Goal: Task Accomplishment & Management: Manage account settings

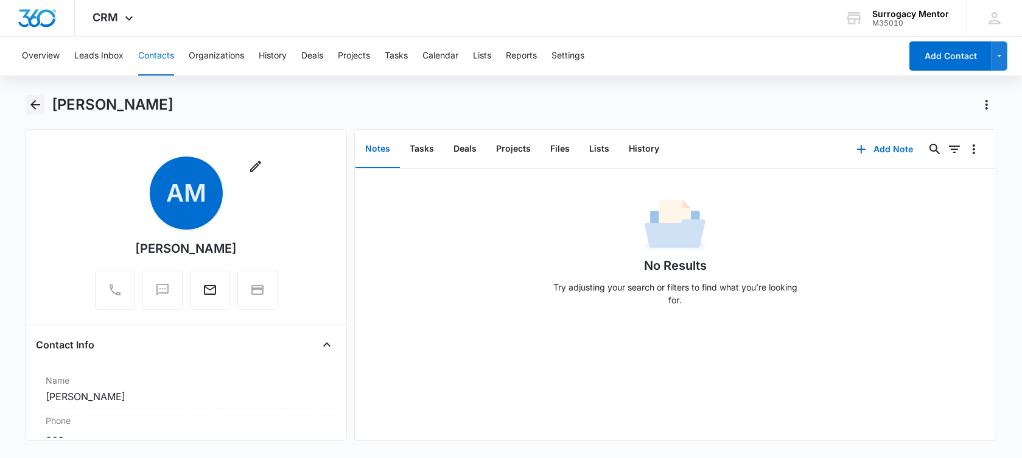
scroll to position [761, 0]
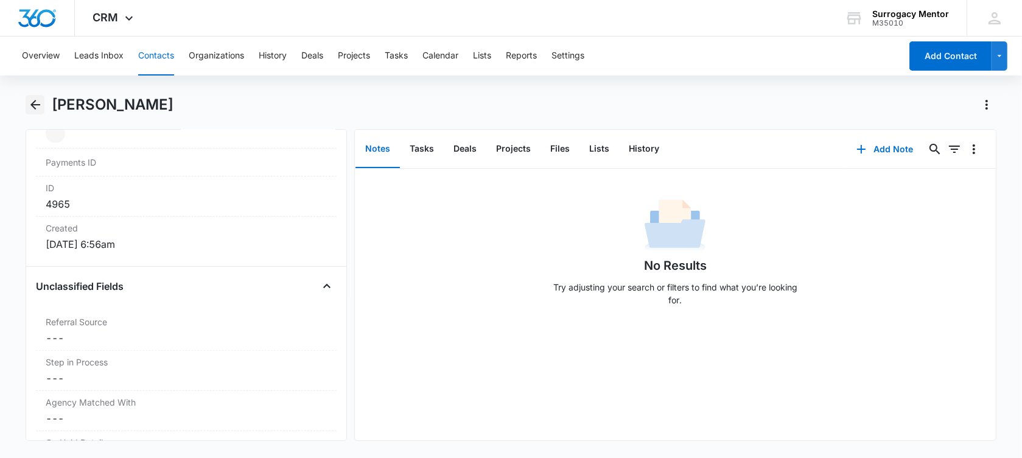
click at [43, 100] on button "Back" at bounding box center [35, 104] width 19 height 19
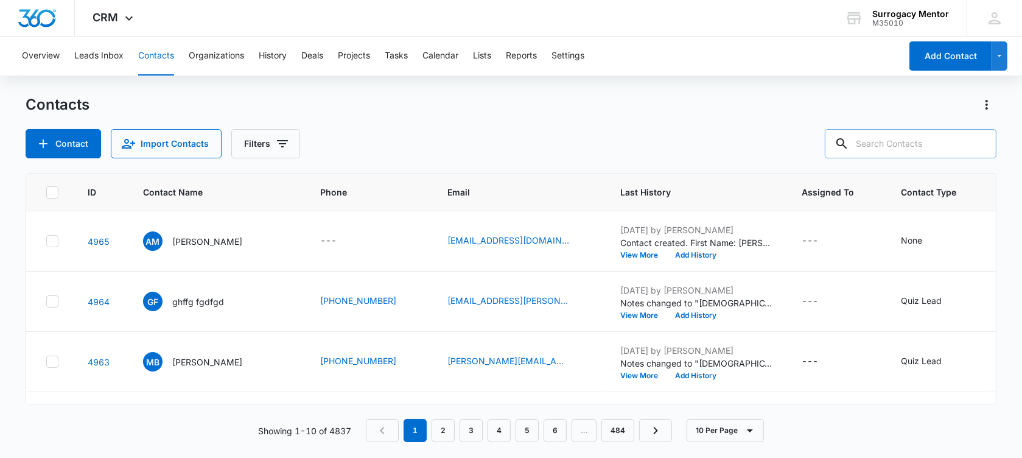
click at [920, 144] on input "text" at bounding box center [911, 143] width 172 height 29
type input "fent"
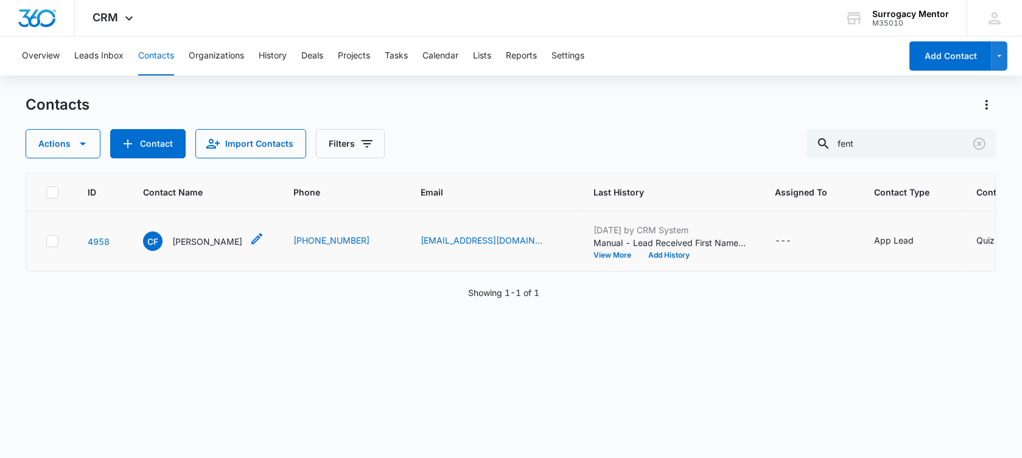
click at [202, 248] on p "[PERSON_NAME]" at bounding box center [207, 241] width 70 height 13
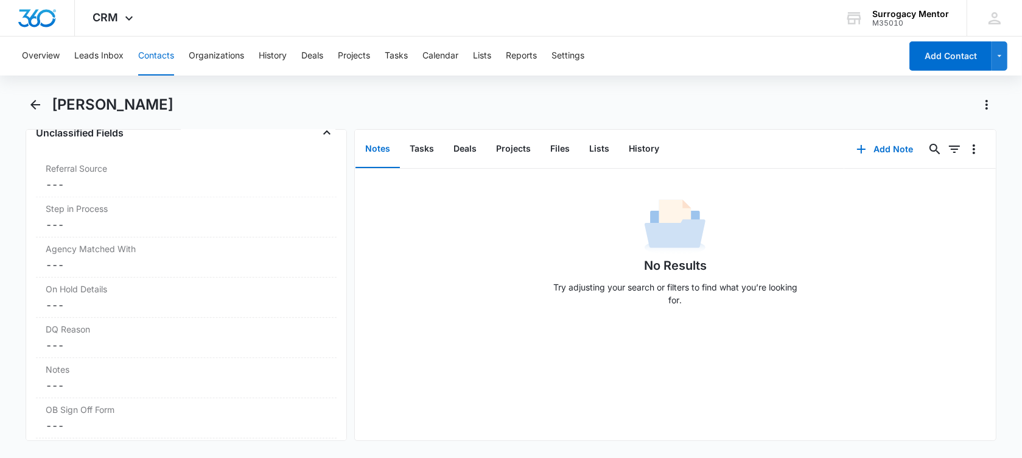
scroll to position [989, 0]
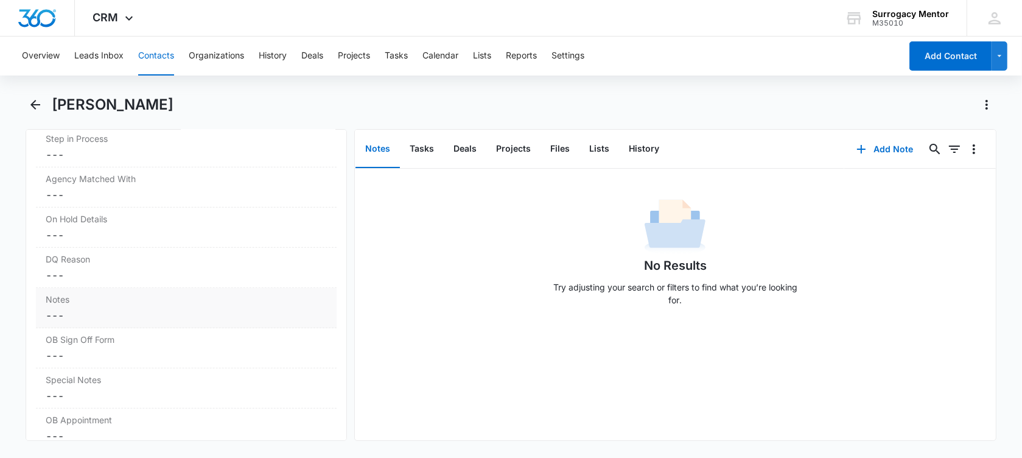
click at [77, 317] on div "Notes Cancel Save Changes ---" at bounding box center [186, 308] width 301 height 40
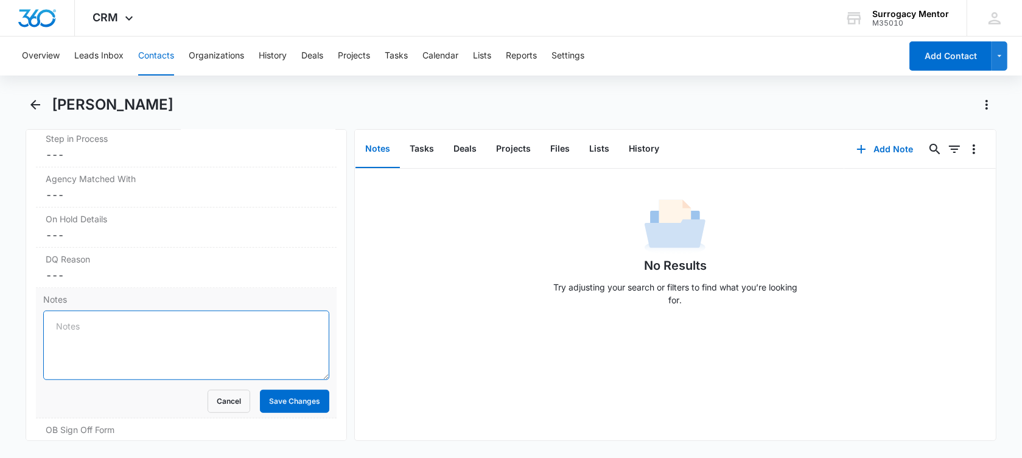
click at [98, 345] on textarea "Notes" at bounding box center [186, 344] width 286 height 69
paste textarea "Hi [PERSON_NAME], Thanks so much for signing the agreement. We are so excited t…"
type textarea "Hi [PERSON_NAME], Thanks so much for signing the agreement. We are so excited t…"
click at [155, 341] on textarea "Notes" at bounding box center [186, 344] width 286 height 69
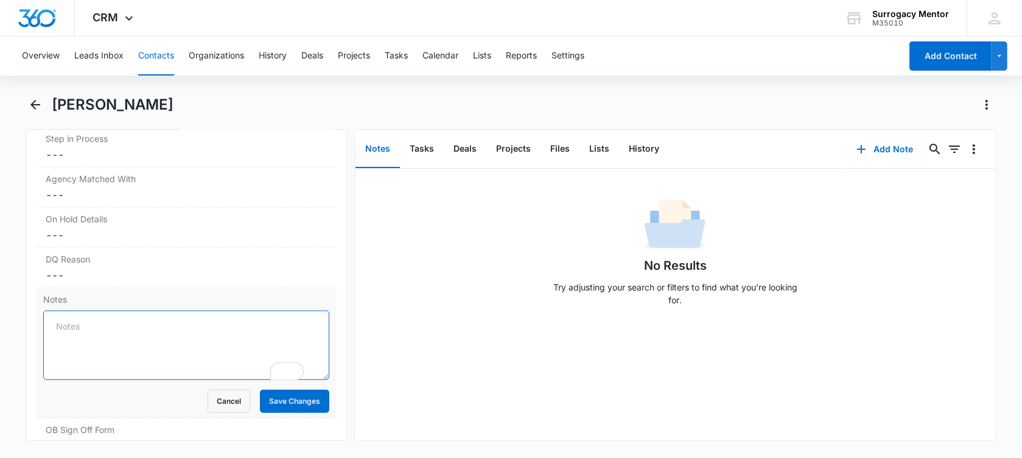
paste textarea "1) Age [DEMOGRAPHIC_DATA]. 2) separated- does not live with partner. Is she leg…"
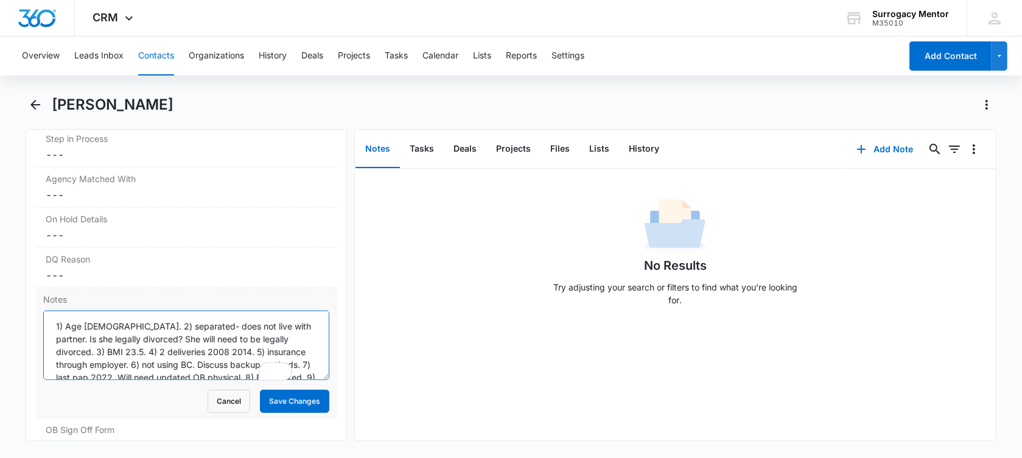
scroll to position [29, 0]
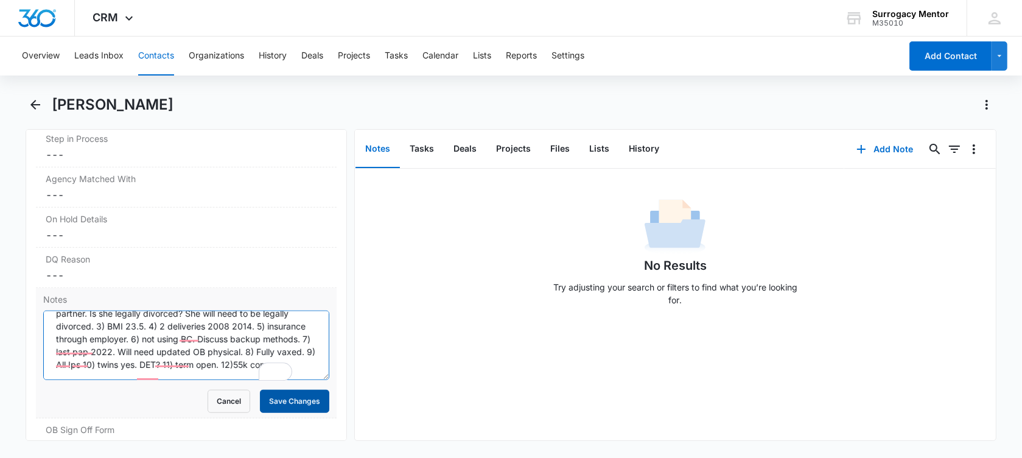
type textarea "1) Age [DEMOGRAPHIC_DATA]. 2) separated- does not live with partner. Is she leg…"
click at [273, 413] on button "Save Changes" at bounding box center [294, 401] width 69 height 23
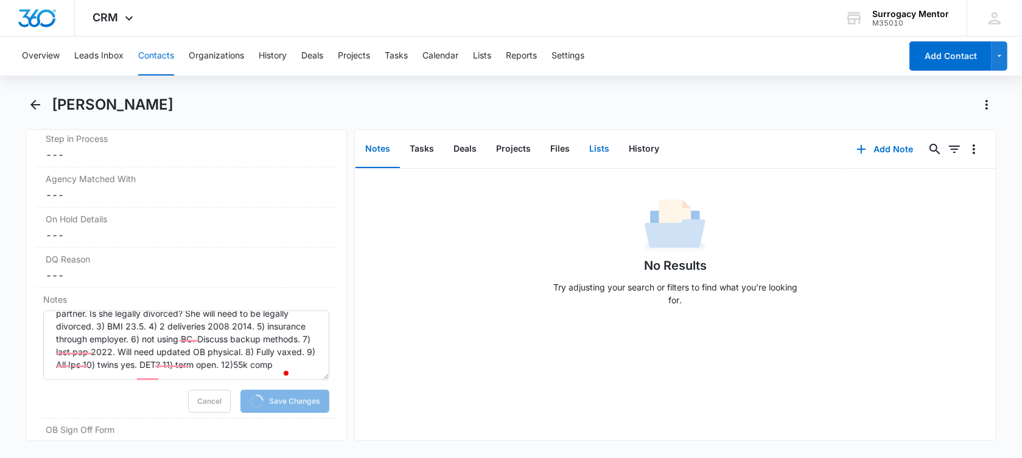
click at [599, 153] on button "Lists" at bounding box center [599, 149] width 40 height 38
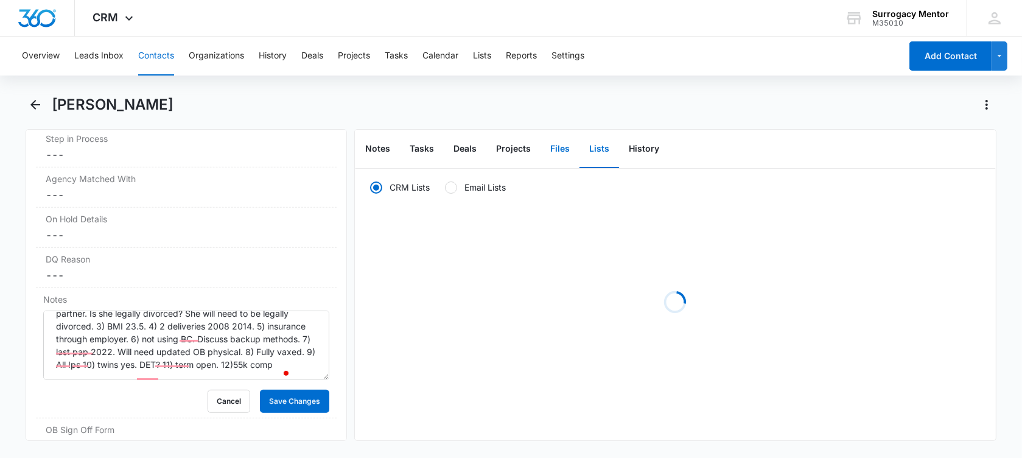
click at [545, 143] on button "Files" at bounding box center [559, 149] width 39 height 38
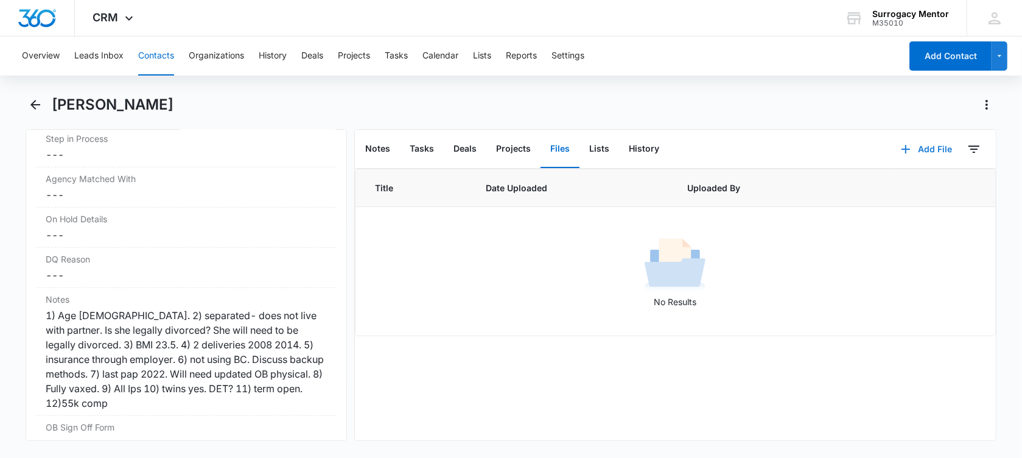
click at [910, 142] on button "Add File" at bounding box center [926, 149] width 75 height 29
click at [921, 189] on div "Upload Files" at bounding box center [910, 188] width 49 height 9
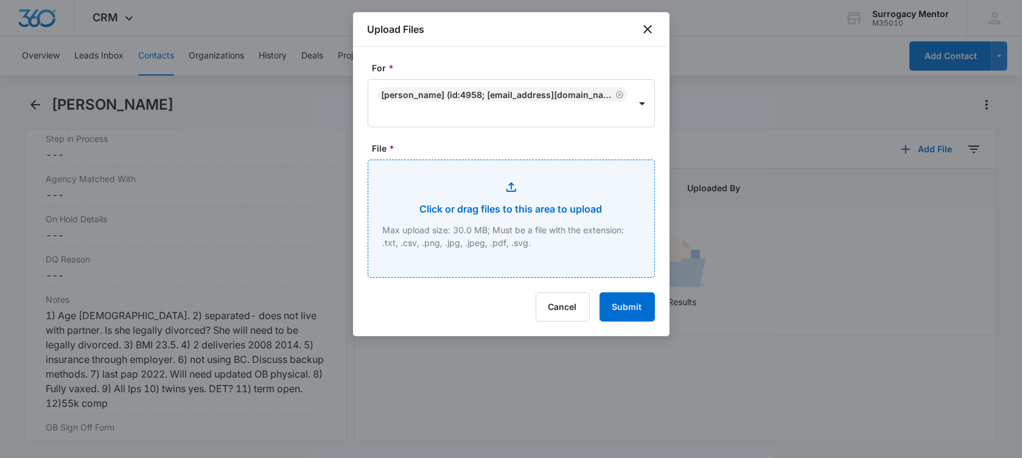
click at [500, 207] on input "File *" at bounding box center [511, 218] width 286 height 117
type input "C:\fakepath\GC Application [PERSON_NAME].pdf"
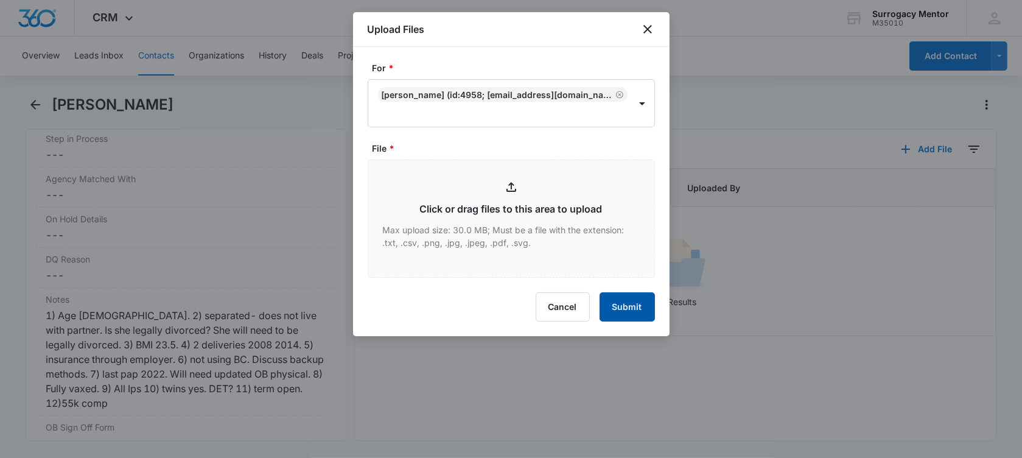
click at [620, 303] on form "For * [PERSON_NAME] (ID:4958; [EMAIL_ADDRESS][DOMAIN_NAME]; [PHONE_NUMBER]) Fil…" at bounding box center [511, 191] width 287 height 260
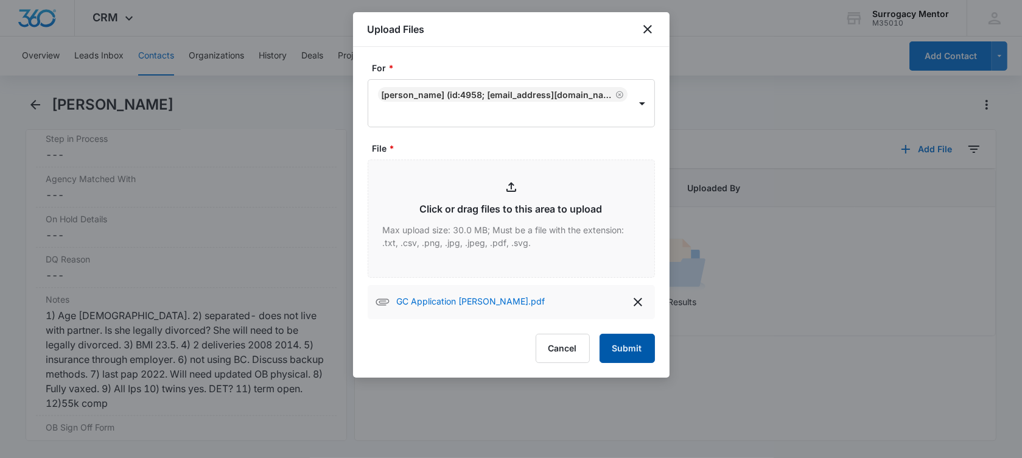
click at [634, 352] on button "Submit" at bounding box center [627, 348] width 55 height 29
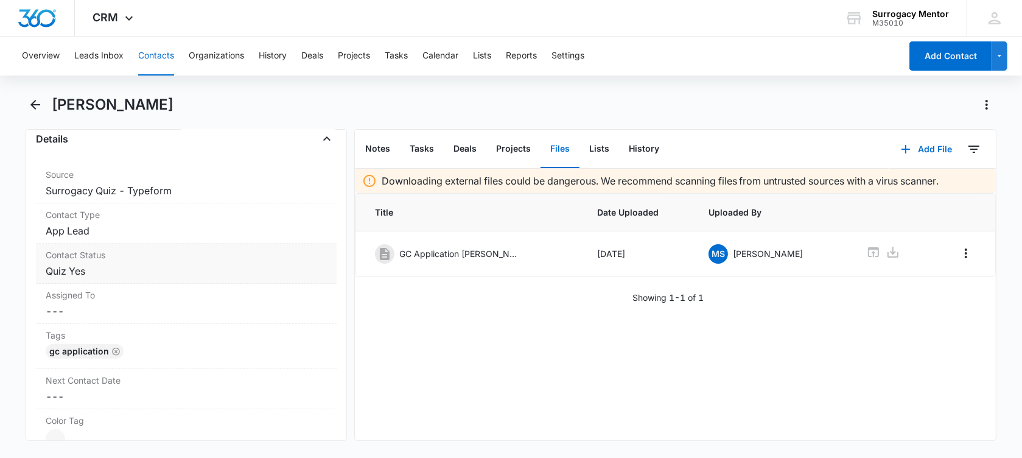
scroll to position [457, 0]
click at [148, 281] on dd "Cancel Save Changes Quiz Yes" at bounding box center [186, 274] width 281 height 15
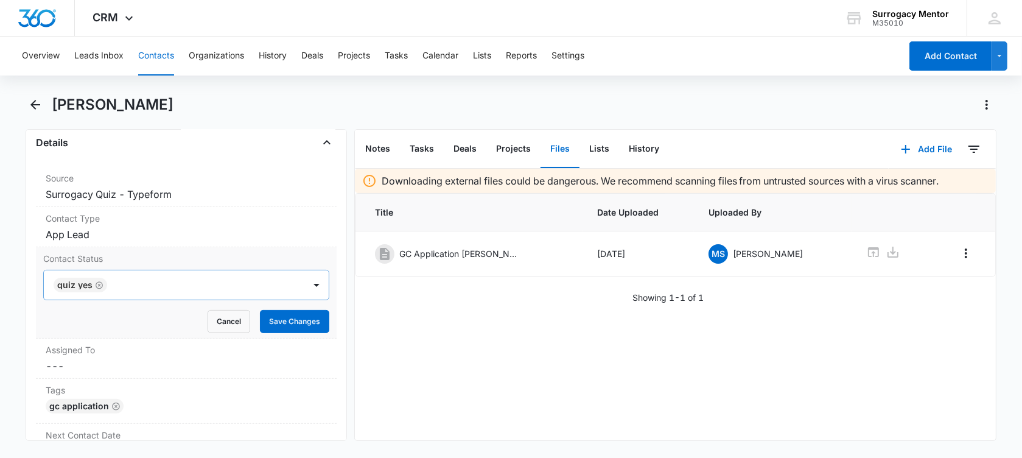
click at [96, 289] on icon "Remove Quiz Yes" at bounding box center [99, 284] width 7 height 7
click at [94, 293] on div at bounding box center [172, 284] width 234 height 17
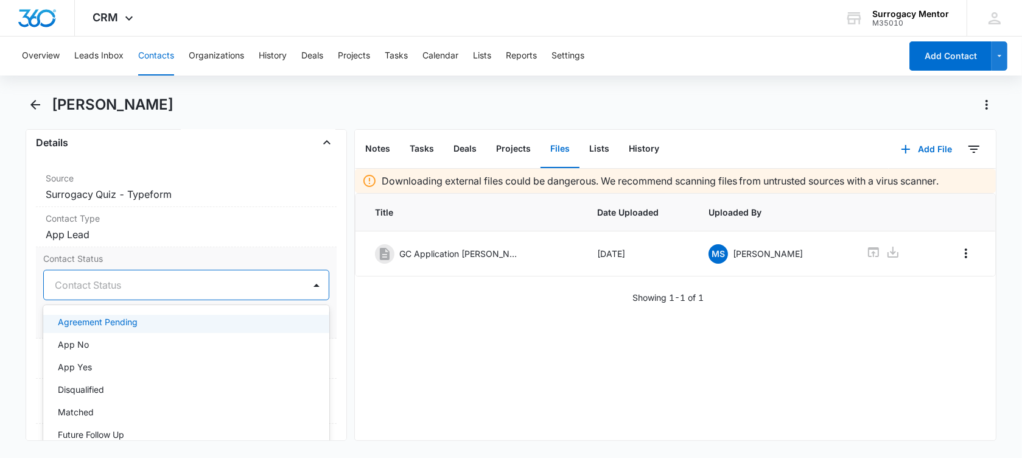
scroll to position [76, 0]
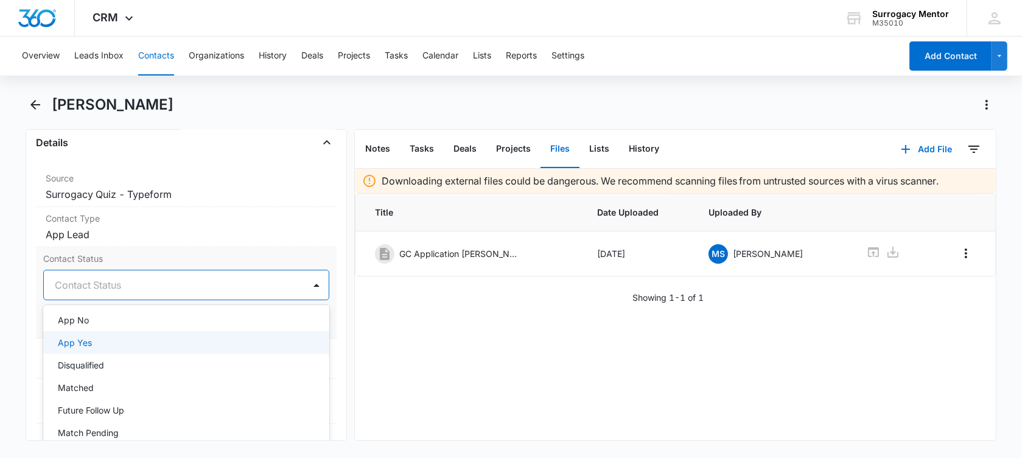
click at [99, 349] on div "App Yes" at bounding box center [185, 342] width 254 height 13
drag, startPoint x: 4, startPoint y: 329, endPoint x: 93, endPoint y: 327, distance: 88.9
click at [5, 328] on main "[PERSON_NAME] Remove [PERSON_NAME] [PERSON_NAME] Contact Info Name Cancel Save …" at bounding box center [511, 275] width 1022 height 360
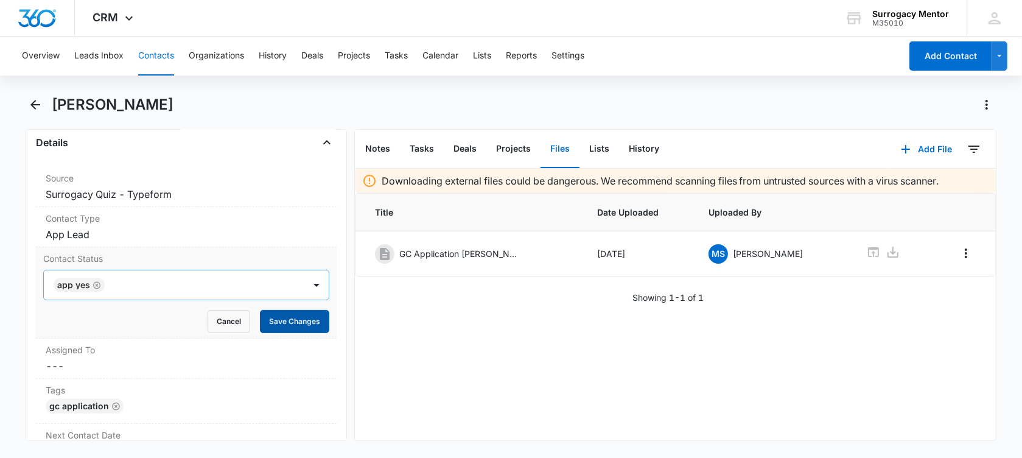
click at [286, 333] on button "Save Changes" at bounding box center [294, 321] width 69 height 23
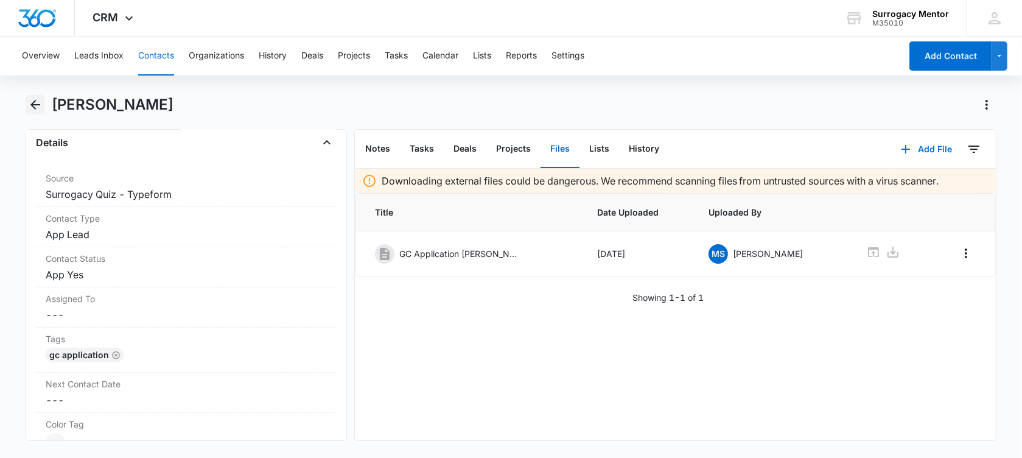
click at [32, 106] on icon "Back" at bounding box center [35, 104] width 15 height 15
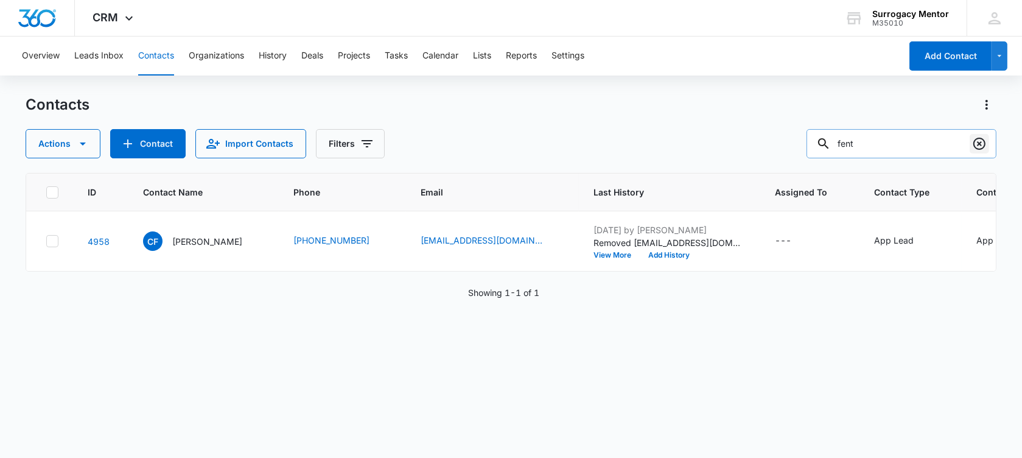
click at [982, 147] on icon "Clear" at bounding box center [979, 144] width 12 height 12
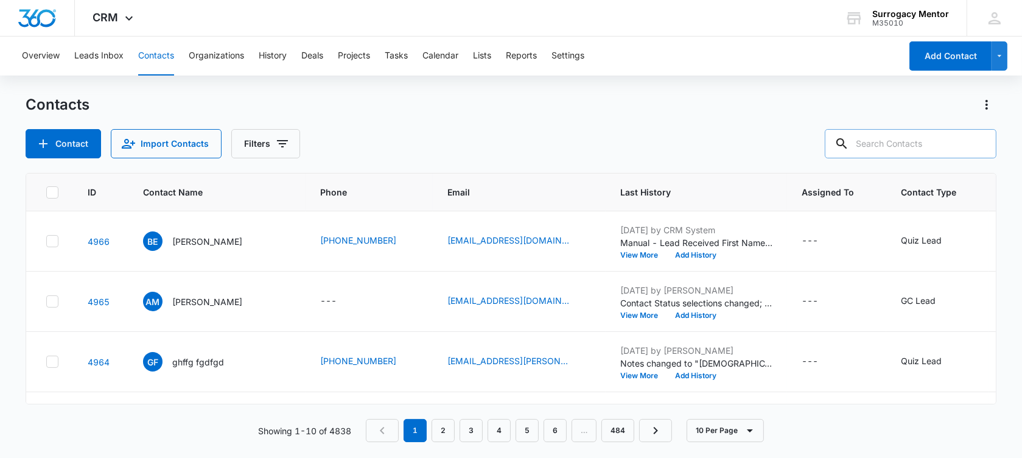
click at [959, 141] on input "text" at bounding box center [911, 143] width 172 height 29
type input "s"
type input "[PERSON_NAME]"
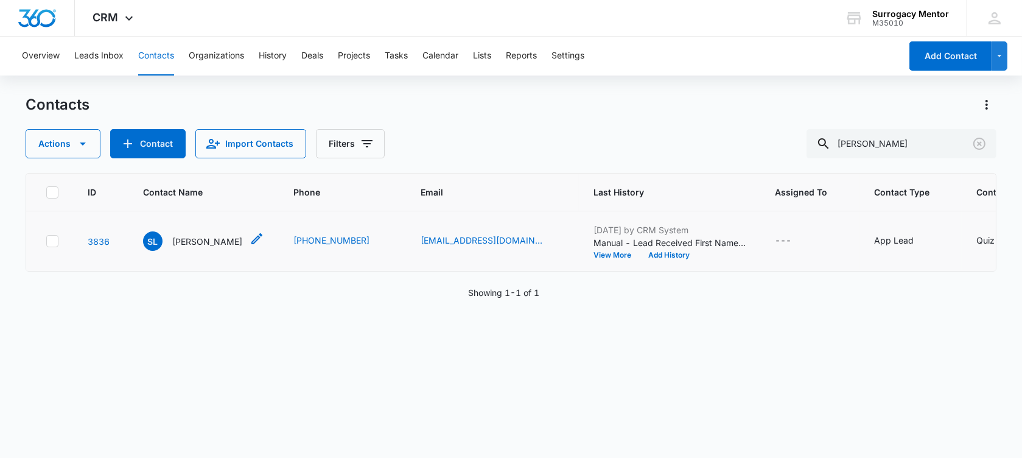
click at [205, 248] on p "[PERSON_NAME]" at bounding box center [207, 241] width 70 height 13
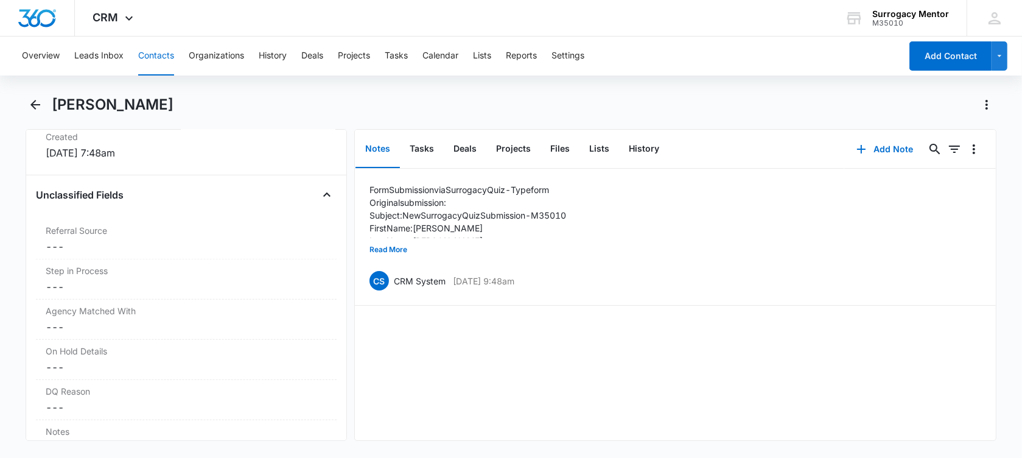
scroll to position [913, 0]
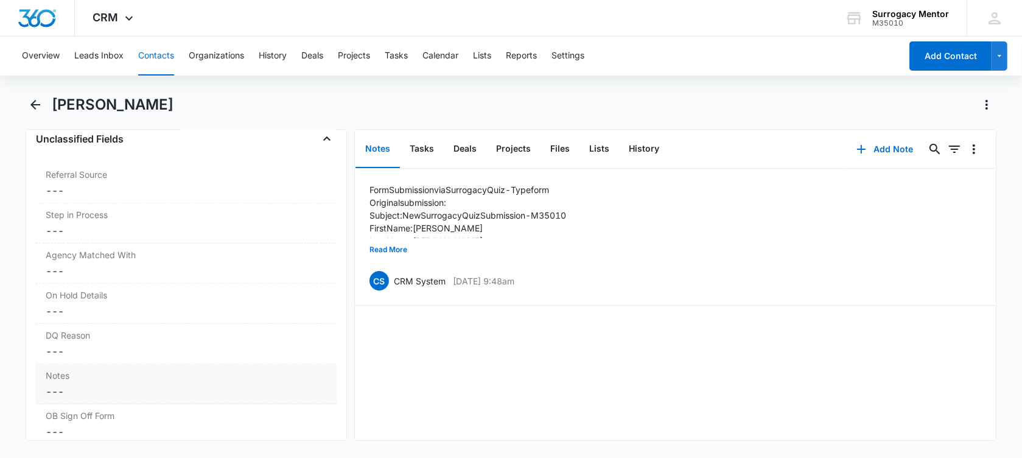
click at [105, 371] on label "Notes" at bounding box center [186, 375] width 281 height 13
click at [126, 395] on textarea "Notes" at bounding box center [186, 421] width 286 height 69
paste textarea "1) age [DEMOGRAPHIC_DATA]. 2) Married. 3) BMI 27.3. only 5ft 4) 3 deliveries. 0…"
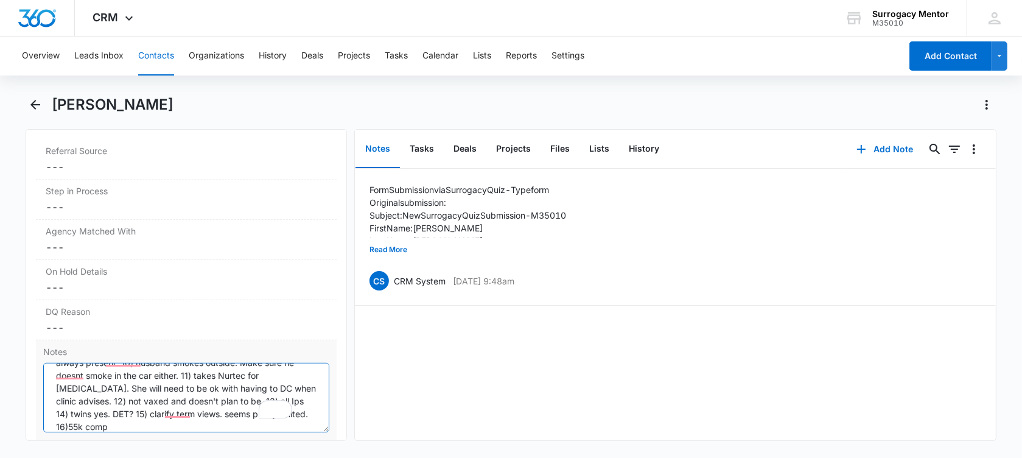
scroll to position [0, 0]
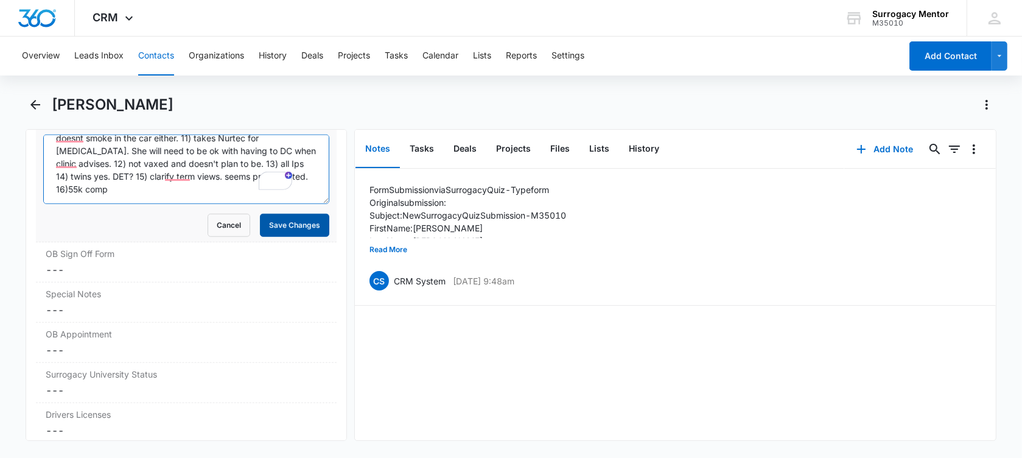
type textarea "1) age [DEMOGRAPHIC_DATA]. 2) Married. 3) BMI 27.3. only 5ft 4) 3 deliveries. 0…"
click at [301, 230] on button "Save Changes" at bounding box center [294, 225] width 69 height 23
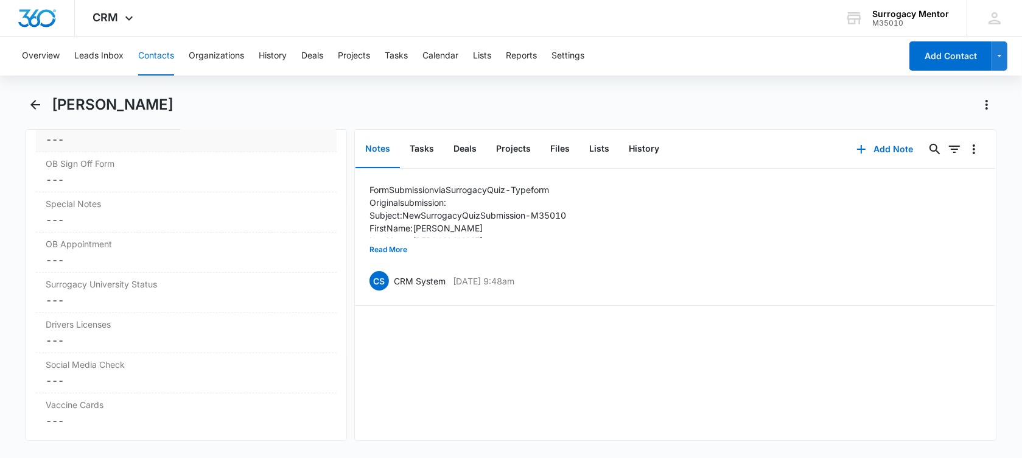
scroll to position [1163, 0]
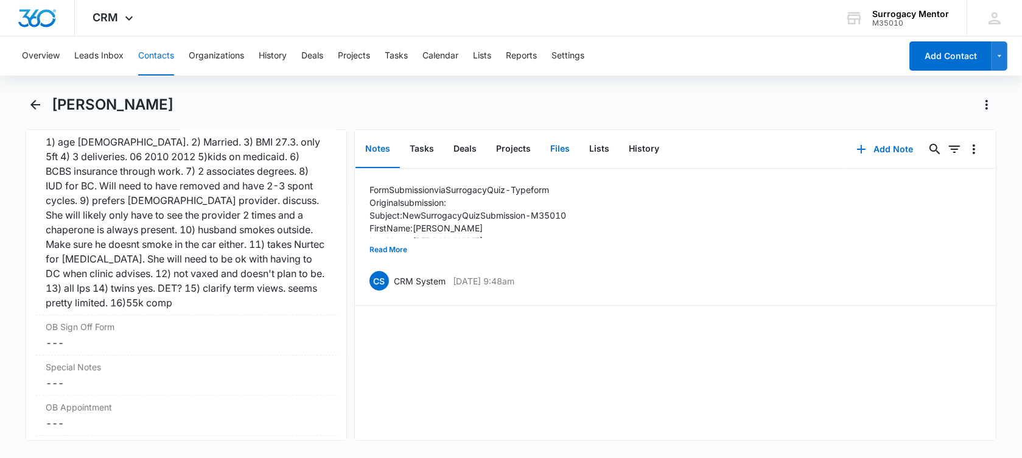
click at [559, 145] on button "Files" at bounding box center [559, 149] width 39 height 38
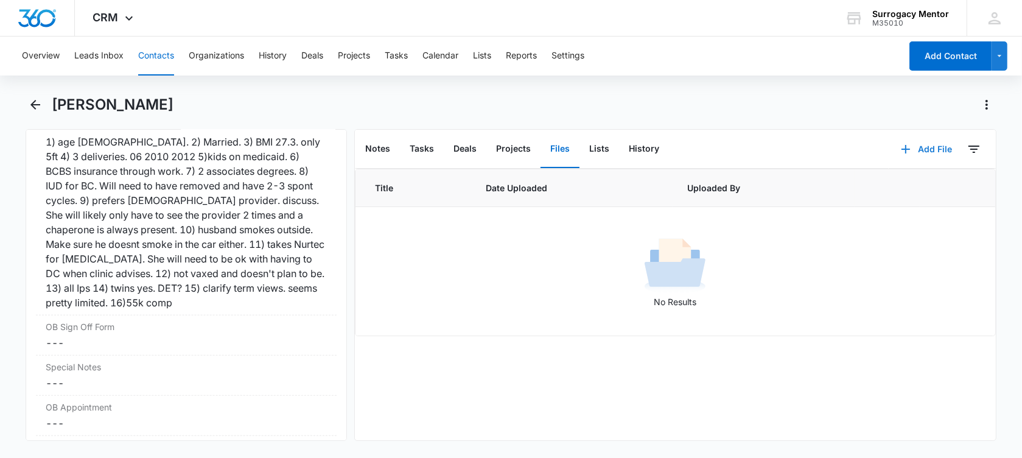
click at [928, 147] on button "Add File" at bounding box center [926, 149] width 75 height 29
click at [909, 192] on div "Upload Files" at bounding box center [910, 188] width 49 height 9
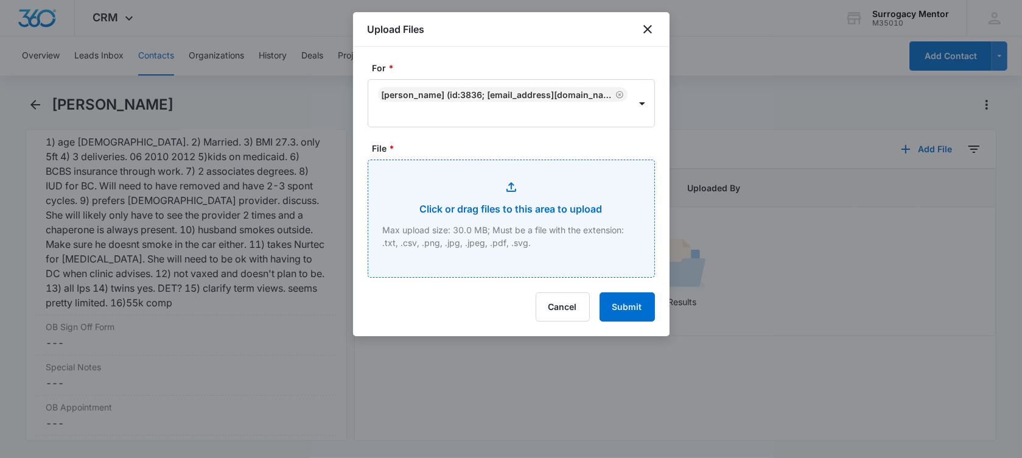
click at [564, 203] on input "File *" at bounding box center [511, 218] width 286 height 117
type input "C:\fakepath\GC Application [PERSON_NAME].pdf"
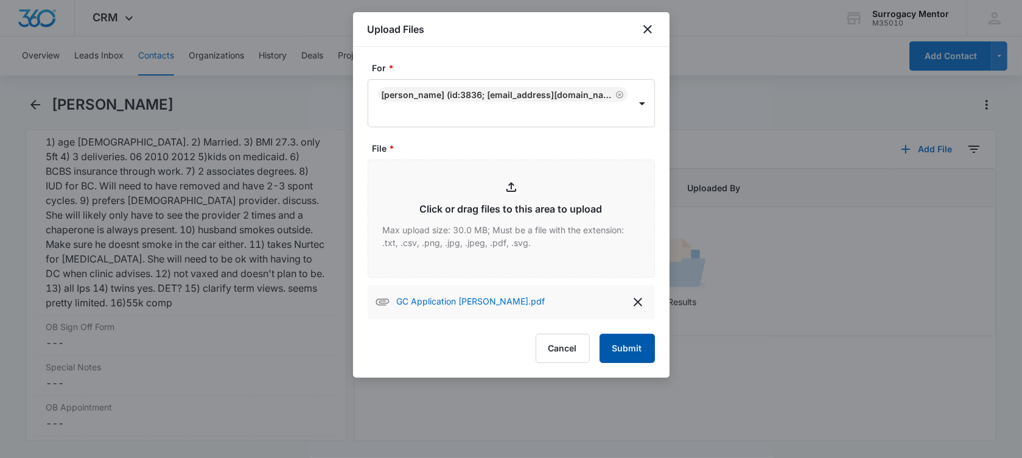
click at [629, 343] on button "Submit" at bounding box center [627, 348] width 55 height 29
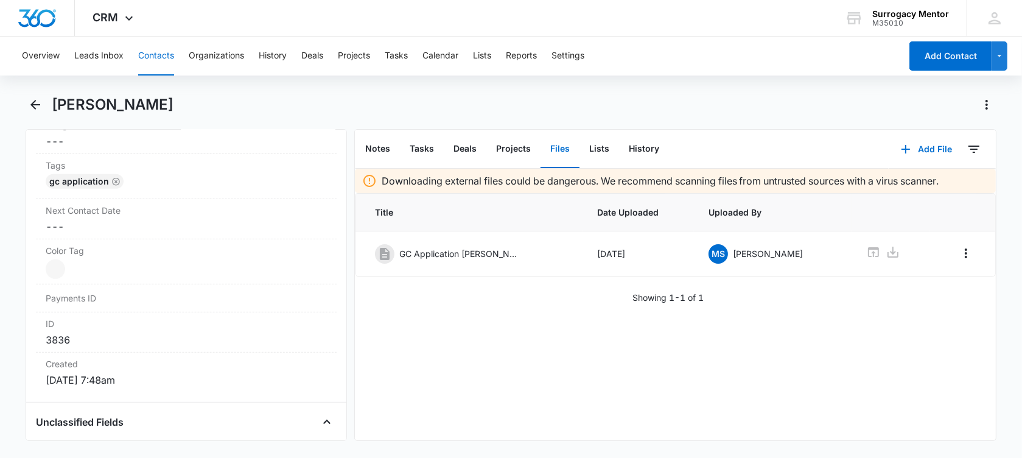
scroll to position [326, 0]
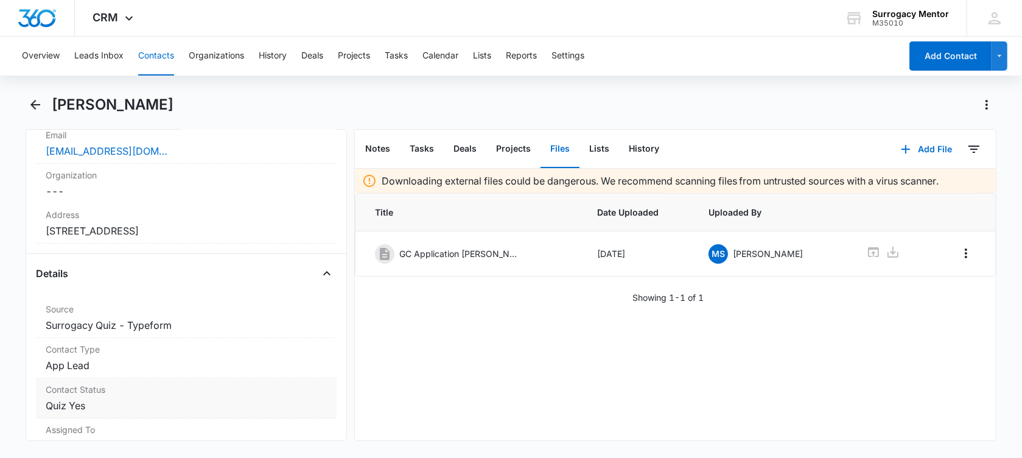
click at [105, 401] on dd "Cancel Save Changes Quiz Yes" at bounding box center [186, 405] width 281 height 15
click at [95, 411] on icon "Remove Quiz Yes" at bounding box center [99, 415] width 9 height 9
click at [102, 414] on div at bounding box center [172, 415] width 234 height 17
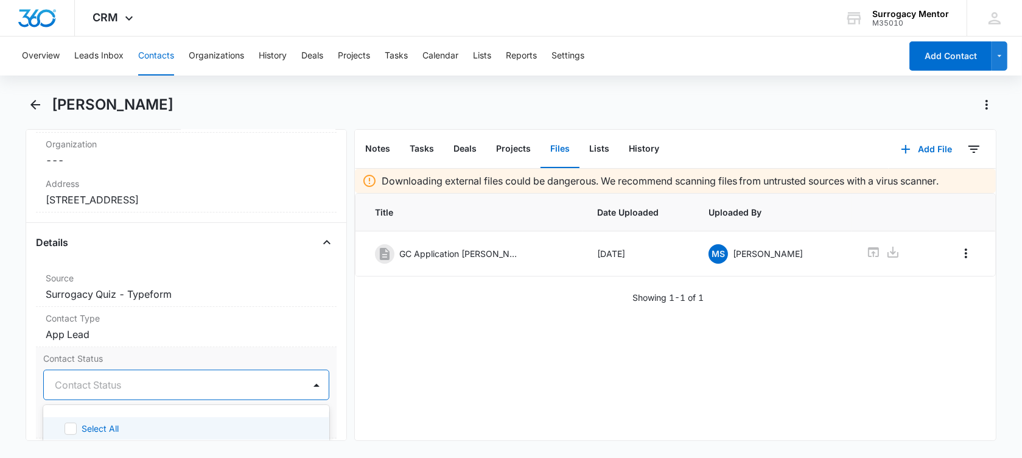
scroll to position [402, 0]
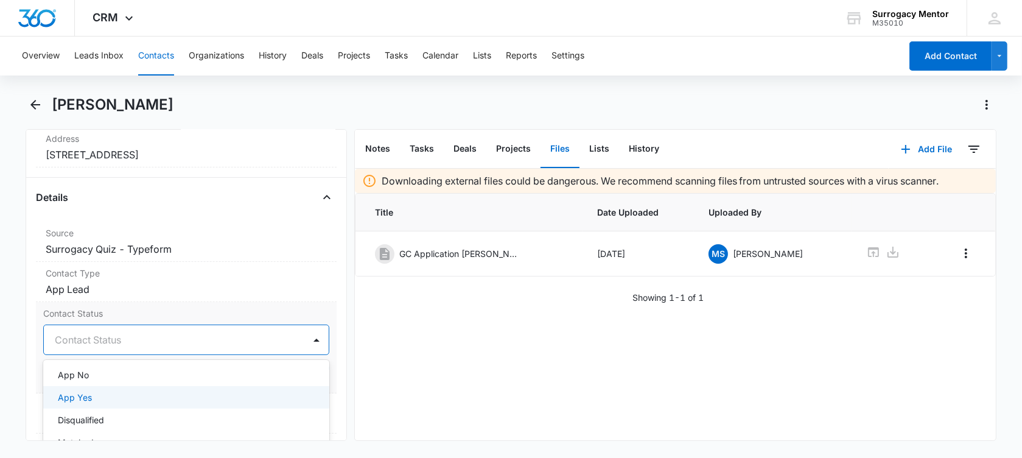
click at [131, 394] on div "App Yes" at bounding box center [185, 397] width 254 height 13
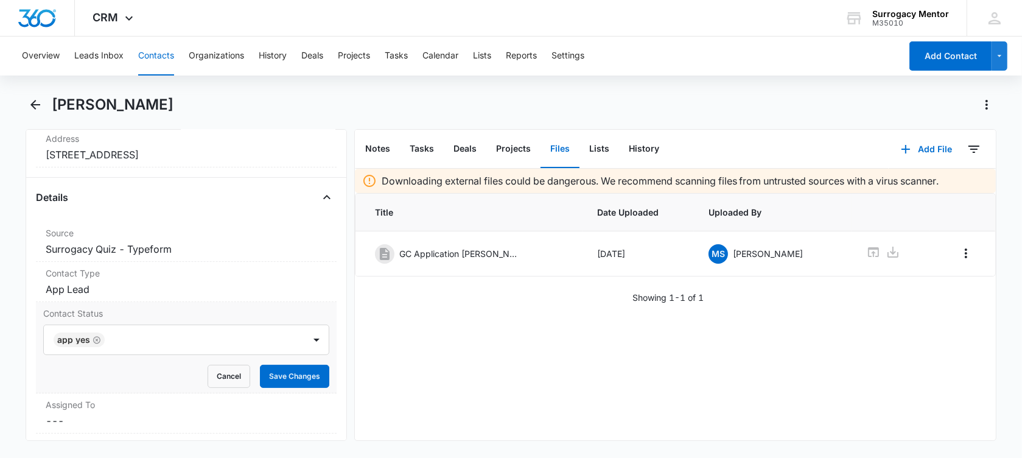
drag, startPoint x: 15, startPoint y: 341, endPoint x: 146, endPoint y: 363, distance: 133.3
click at [18, 340] on main "[PERSON_NAME] Remove SL [PERSON_NAME] Contact Info Name Cancel Save Changes [PE…" at bounding box center [511, 275] width 1022 height 360
click at [269, 376] on button "Save Changes" at bounding box center [294, 376] width 69 height 23
